Goal: Information Seeking & Learning: Learn about a topic

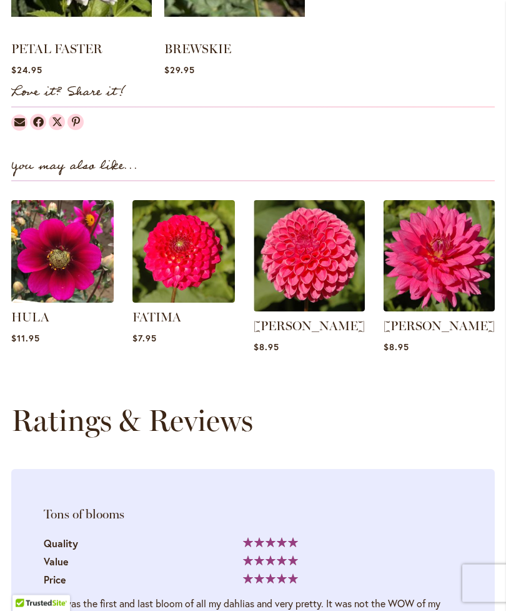
scroll to position [1298, 0]
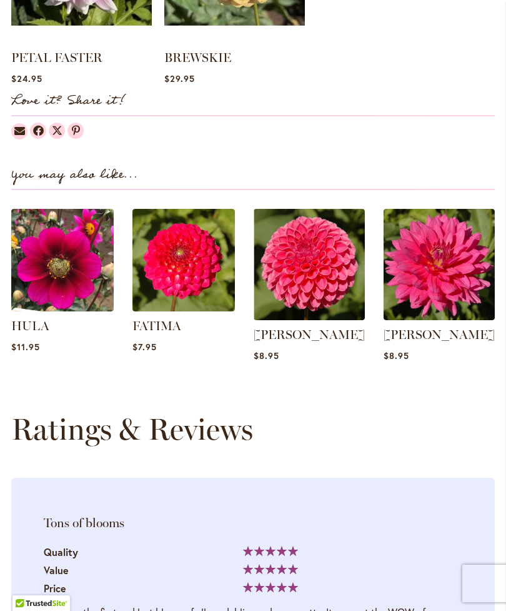
click at [473, 295] on img at bounding box center [439, 264] width 111 height 111
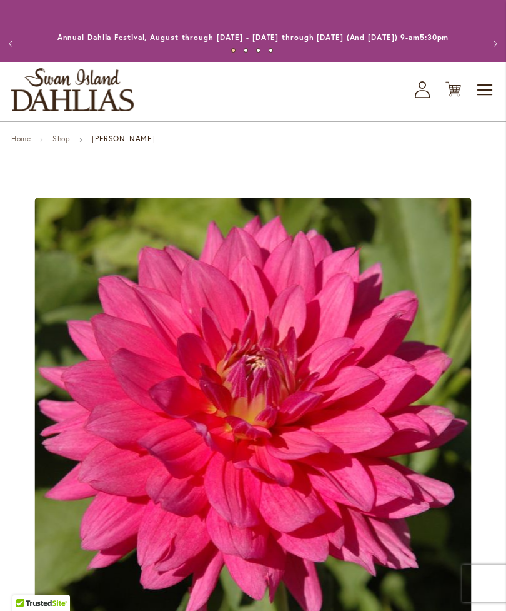
click at [482, 103] on span "Toggle Nav" at bounding box center [485, 90] width 19 height 25
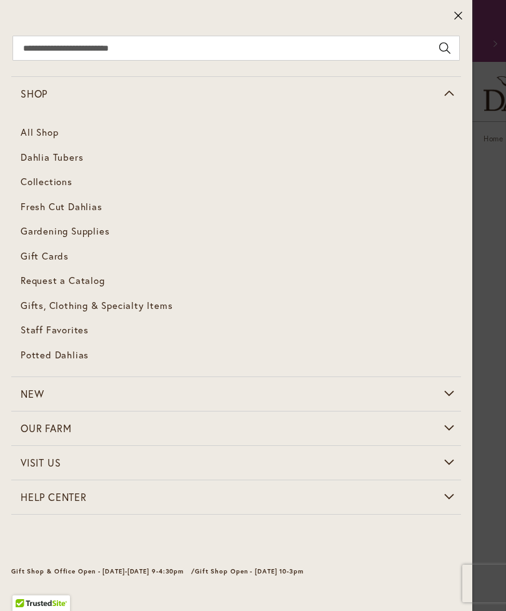
click at [55, 188] on link "Collections" at bounding box center [236, 181] width 450 height 25
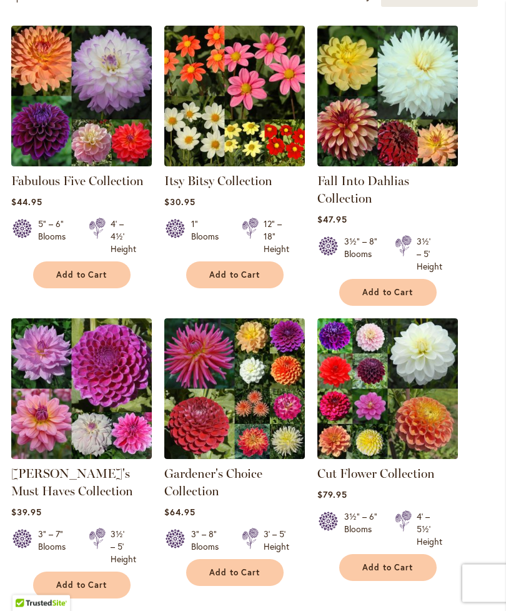
scroll to position [308, 0]
click at [499, 209] on main "Home Shop All Dahlias Collections Collections Filter by: Filter By: Availabilit…" at bounding box center [253, 389] width 506 height 1126
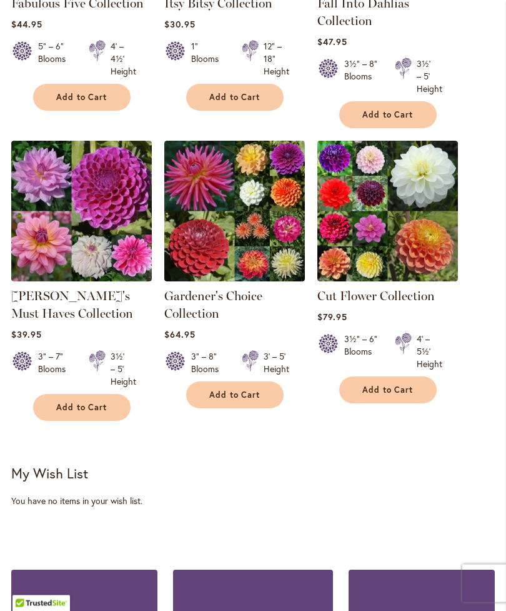
scroll to position [480, 0]
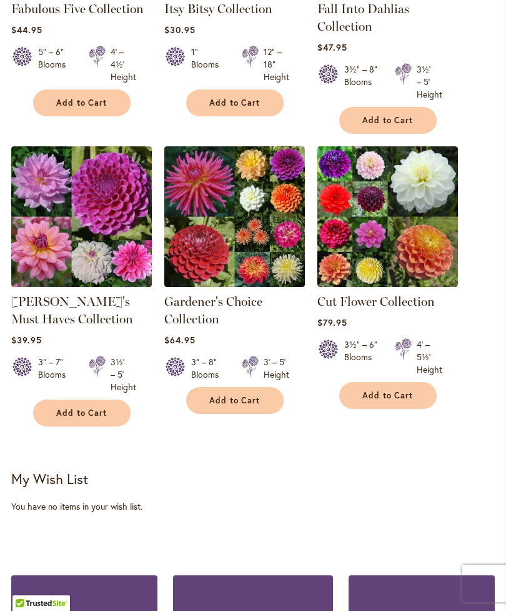
click at [87, 311] on link "[PERSON_NAME]'s Must Haves Collection" at bounding box center [72, 310] width 122 height 33
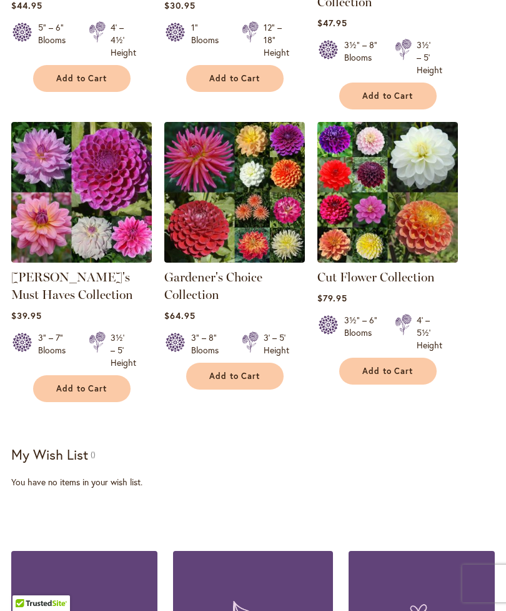
scroll to position [480, 0]
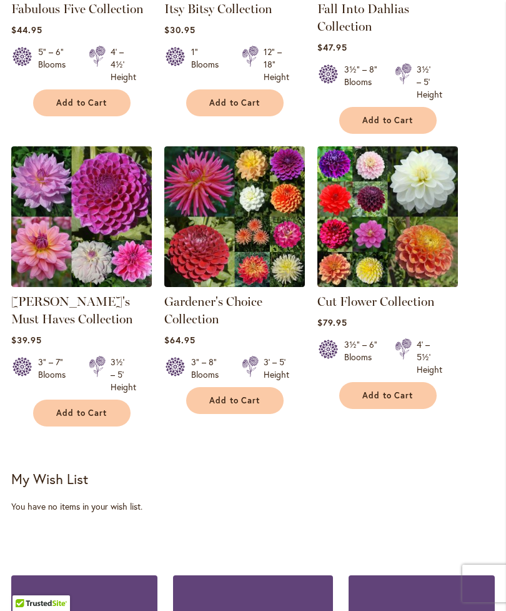
click at [424, 309] on link "Cut Flower Collection" at bounding box center [377, 301] width 118 height 15
